Goal: Entertainment & Leisure: Consume media (video, audio)

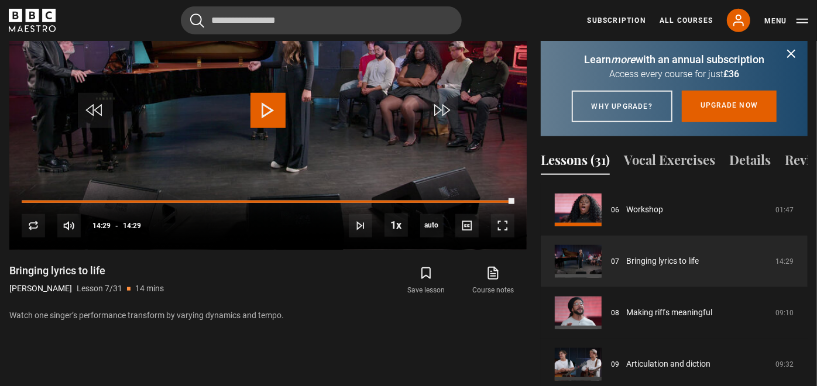
scroll to position [680, 0]
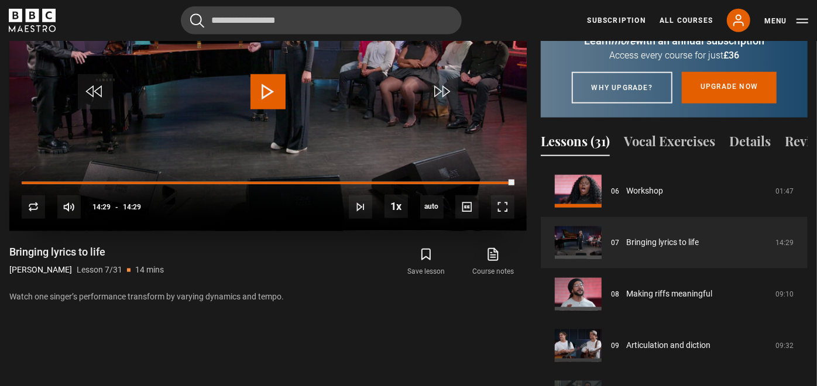
click at [272, 81] on span "Video Player" at bounding box center [267, 91] width 35 height 35
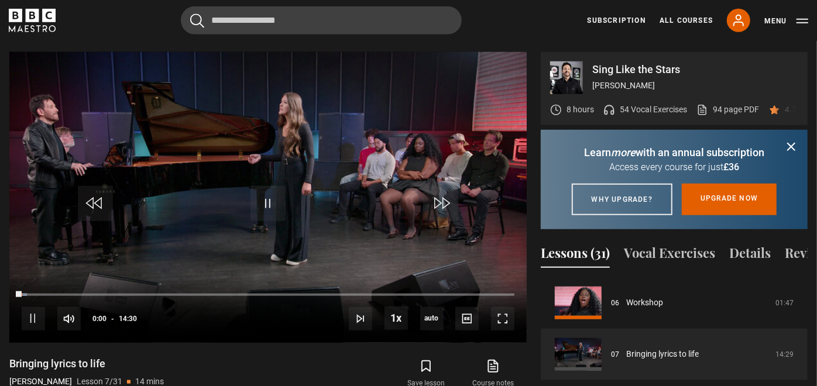
scroll to position [575, 0]
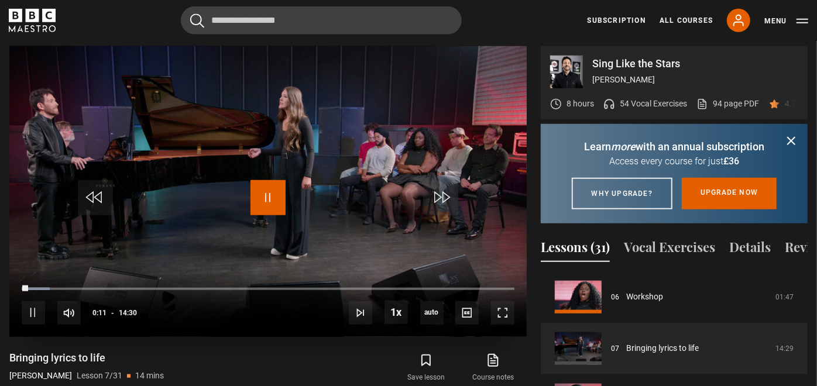
click at [259, 198] on span "Video Player" at bounding box center [267, 197] width 35 height 35
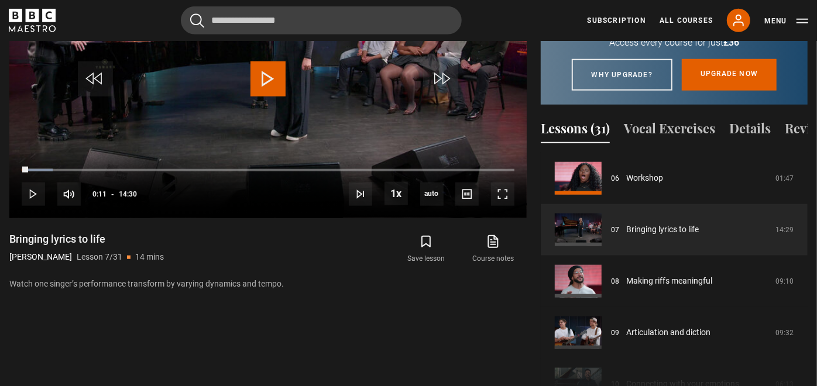
scroll to position [710, 0]
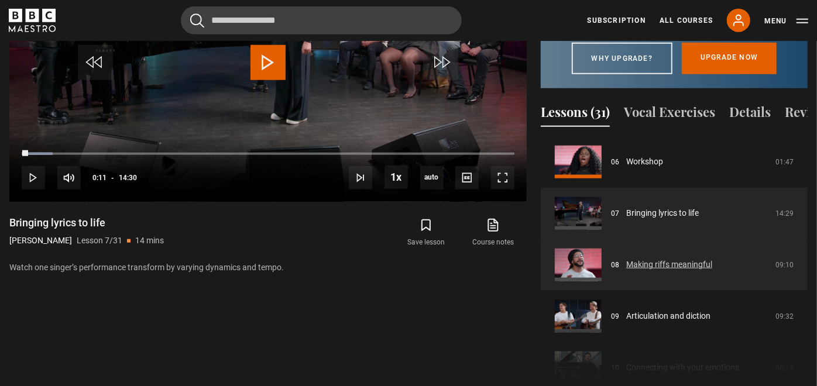
click at [677, 267] on link "Making riffs meaningful" at bounding box center [669, 265] width 86 height 12
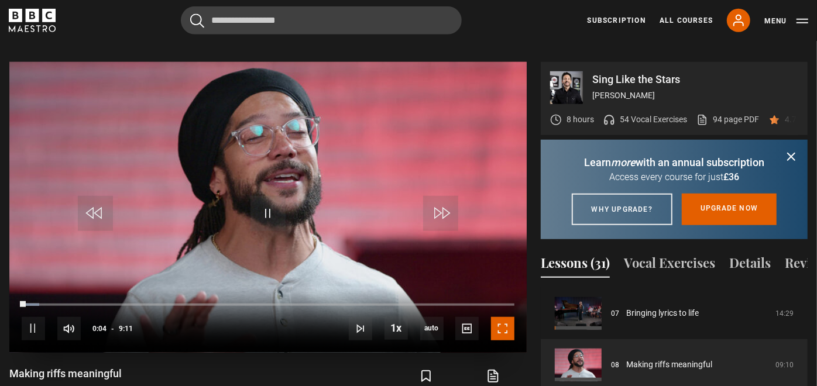
click at [508, 317] on span "Video Player" at bounding box center [502, 328] width 23 height 23
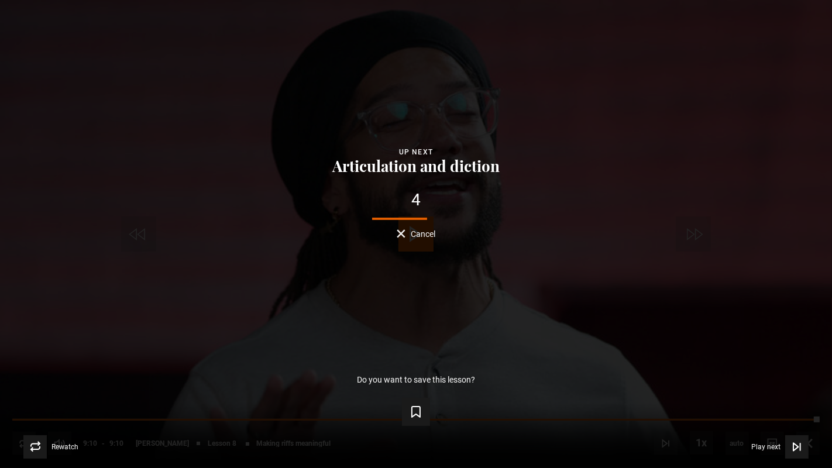
click at [397, 237] on button "Cancel" at bounding box center [416, 233] width 39 height 9
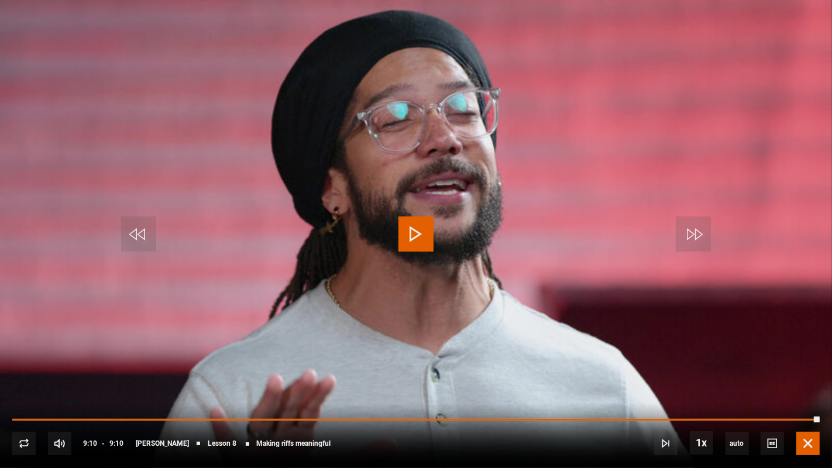
click at [816, 386] on span "Video Player" at bounding box center [807, 443] width 23 height 23
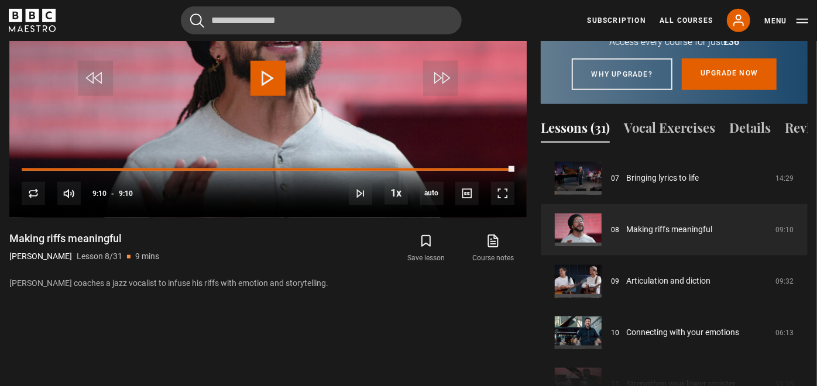
scroll to position [702, 0]
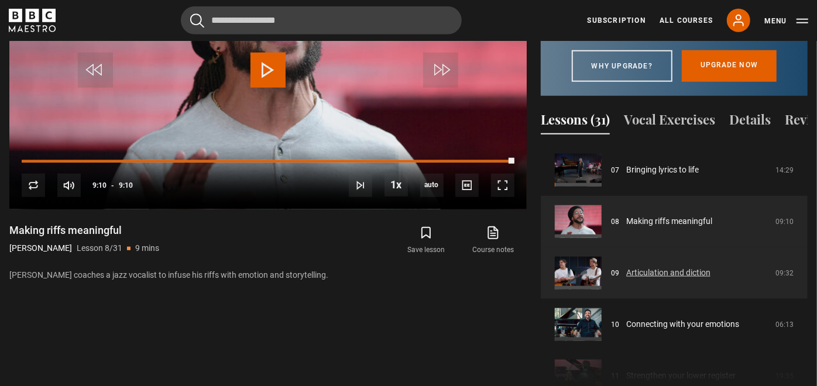
click at [699, 278] on link "Articulation and diction" at bounding box center [668, 273] width 84 height 12
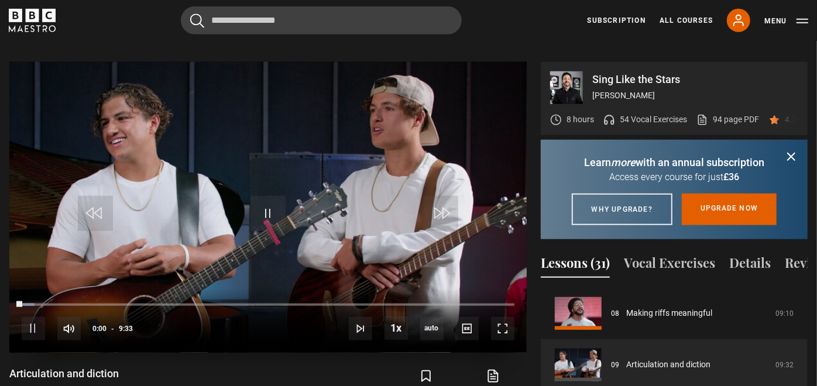
click at [461, 218] on video "Video Player" at bounding box center [267, 207] width 517 height 291
click at [259, 207] on span "Video Player" at bounding box center [267, 213] width 35 height 35
click at [508, 317] on span "Video Player" at bounding box center [502, 328] width 23 height 23
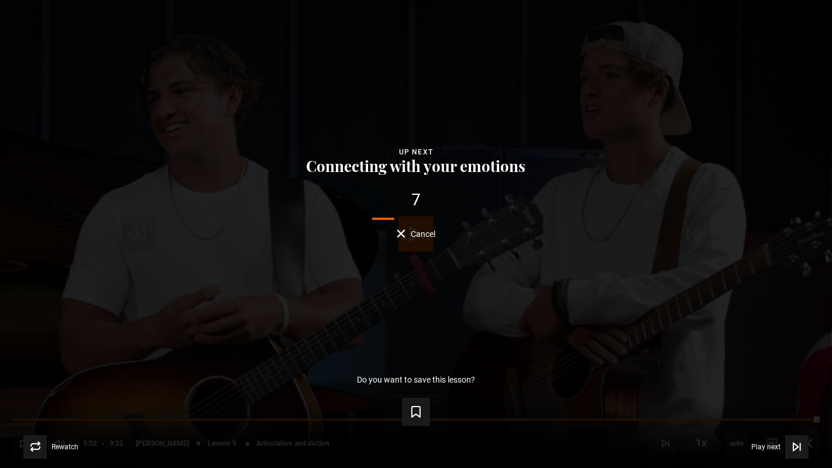
click at [413, 233] on span "Cancel" at bounding box center [423, 234] width 25 height 8
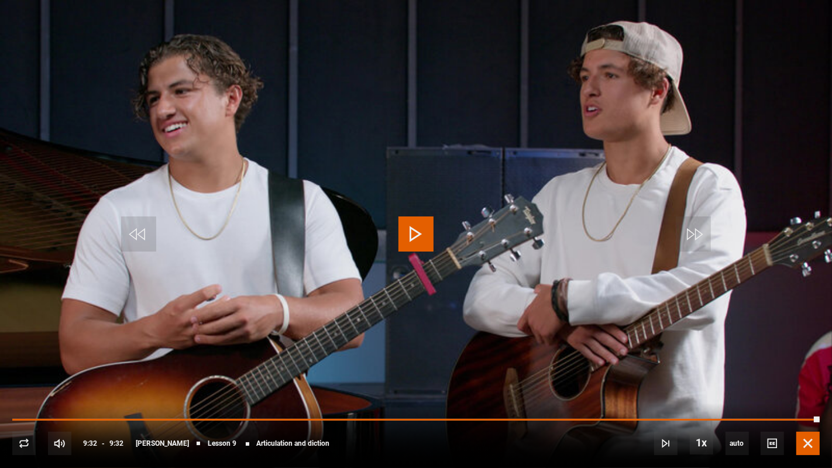
click at [807, 386] on span "Video Player" at bounding box center [807, 443] width 23 height 23
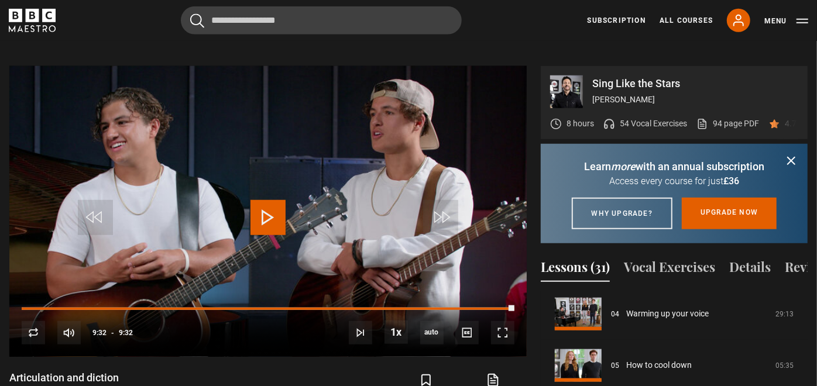
scroll to position [544, 0]
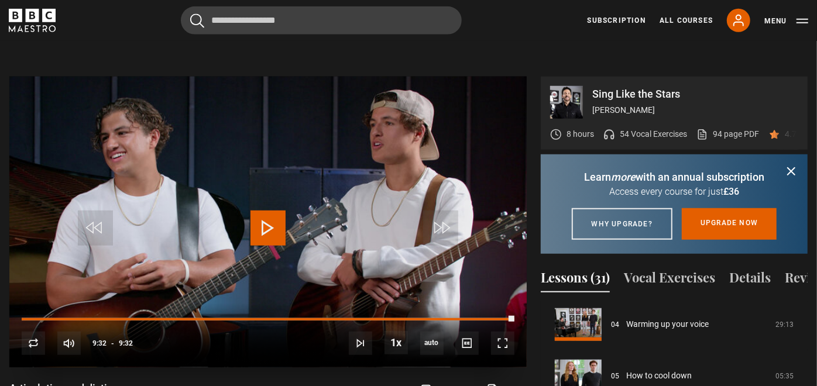
click at [270, 211] on span "Video Player" at bounding box center [267, 228] width 35 height 35
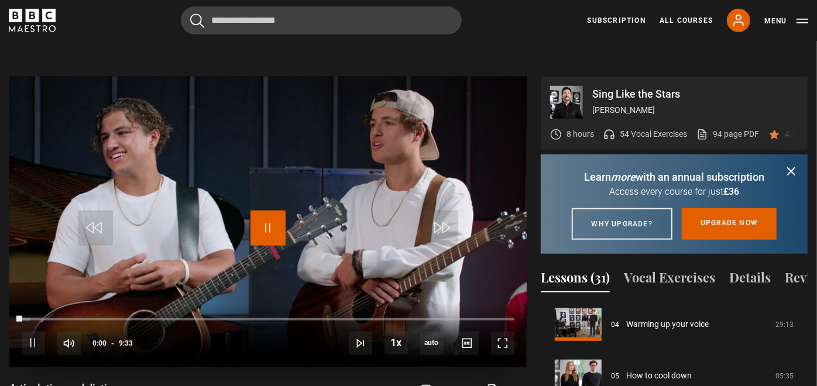
click at [260, 211] on span "Video Player" at bounding box center [267, 228] width 35 height 35
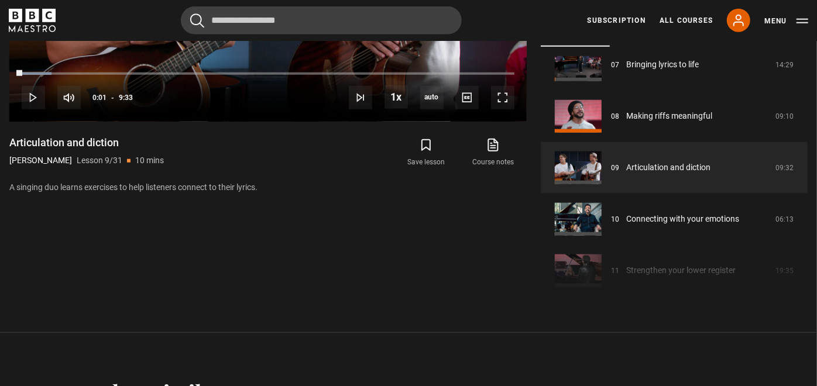
scroll to position [380, 0]
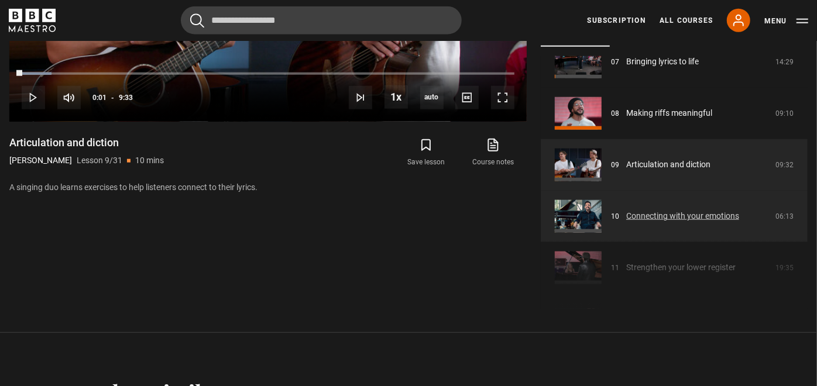
click at [626, 222] on link "Connecting with your emotions" at bounding box center [682, 216] width 113 height 12
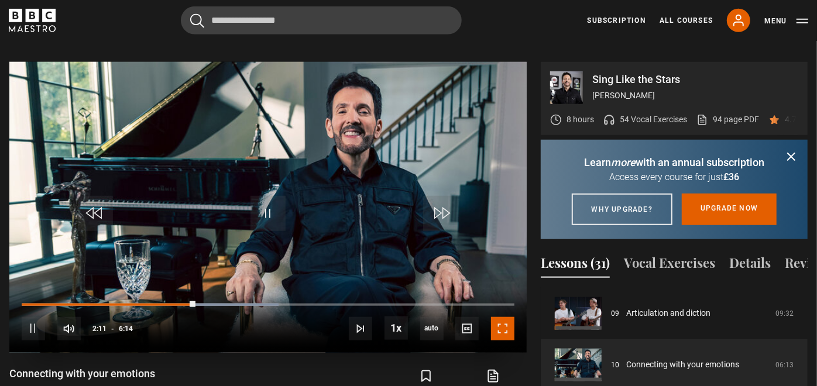
click at [501, 317] on span "Video Player" at bounding box center [502, 328] width 23 height 23
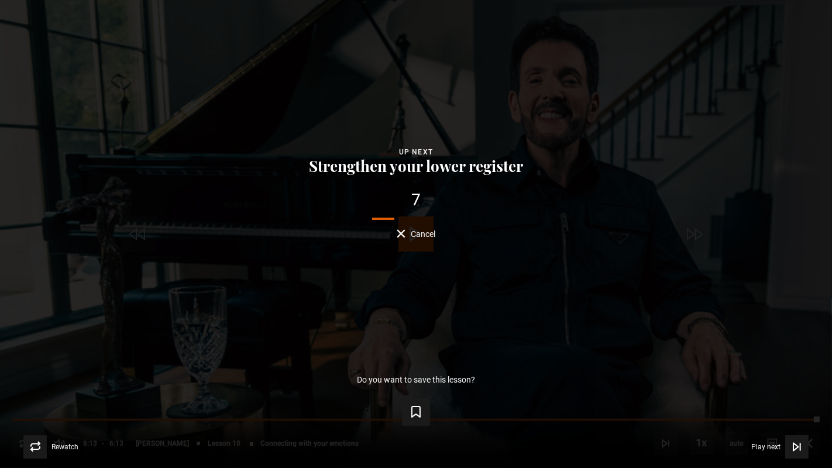
click at [417, 233] on span "Cancel" at bounding box center [423, 234] width 25 height 8
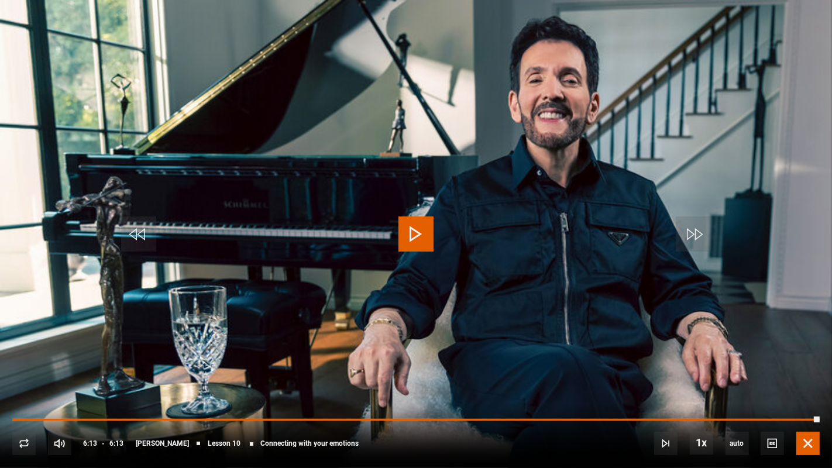
click at [809, 386] on span "Video Player" at bounding box center [807, 443] width 23 height 23
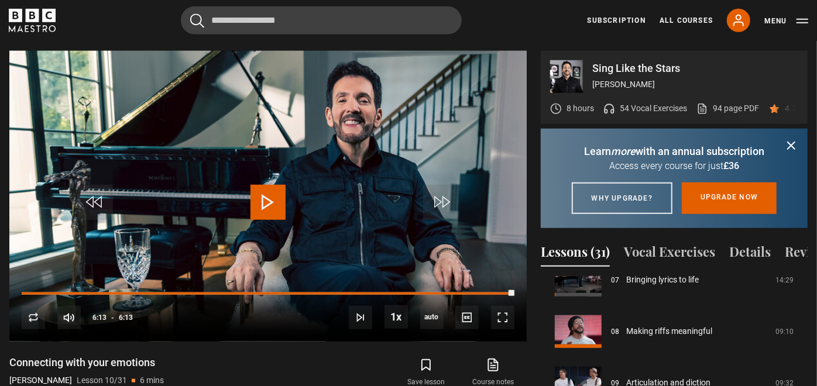
scroll to position [572, 0]
